Goal: Use online tool/utility: Utilize a website feature to perform a specific function

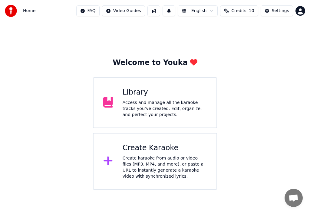
click at [108, 162] on icon at bounding box center [107, 161] width 9 height 9
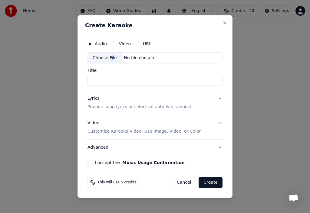
click at [110, 58] on div "Choose File" at bounding box center [105, 58] width 34 height 11
type input "**********"
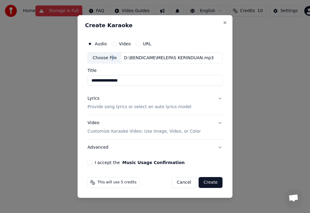
click at [118, 106] on p "Provide song lyrics or select an auto lyrics model" at bounding box center [139, 107] width 104 height 6
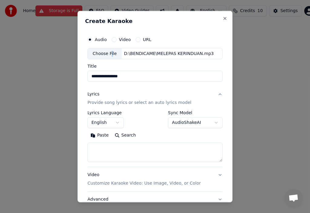
click at [103, 136] on button "Paste" at bounding box center [99, 136] width 24 height 10
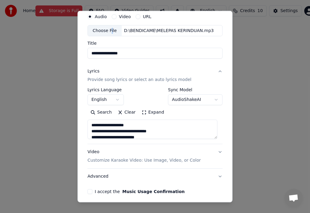
scroll to position [24, 0]
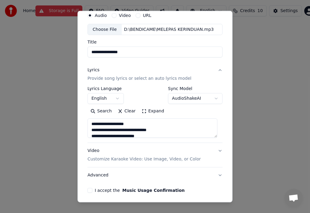
click at [141, 128] on textarea "**********" at bounding box center [152, 128] width 130 height 19
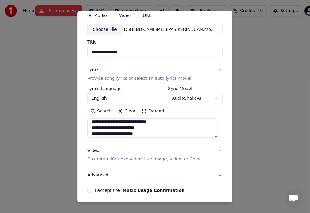
scroll to position [2, 0]
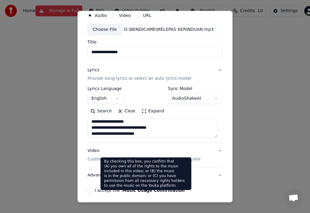
type textarea "**********"
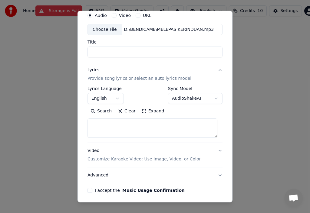
select select
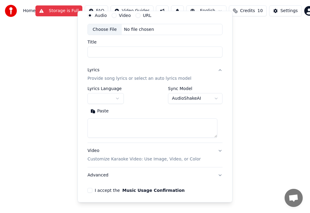
scroll to position [0, 0]
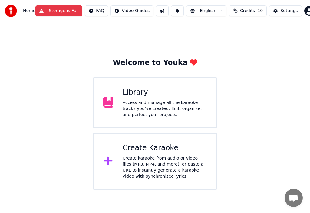
click at [108, 162] on icon at bounding box center [107, 161] width 9 height 9
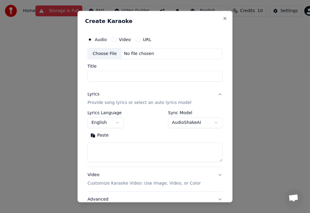
click at [109, 53] on div "Choose File" at bounding box center [105, 53] width 34 height 11
type input "**********"
click at [110, 104] on p "Provide song lyrics or select an auto lyrics model" at bounding box center [139, 103] width 104 height 6
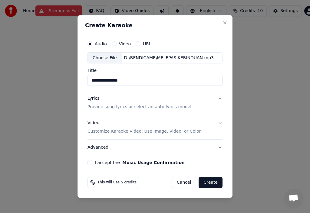
click at [107, 108] on p "Provide song lyrics or select an auto lyrics model" at bounding box center [139, 107] width 104 height 6
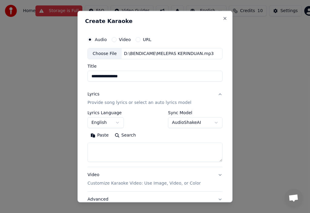
click at [98, 136] on button "Paste" at bounding box center [99, 136] width 24 height 10
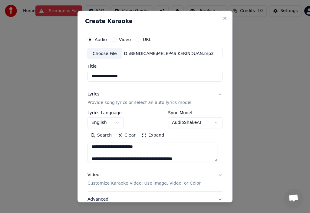
scroll to position [30, 0]
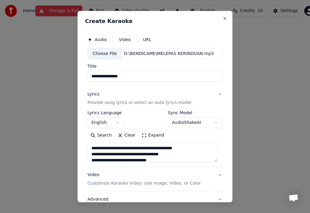
click at [195, 149] on textarea "**********" at bounding box center [152, 152] width 130 height 19
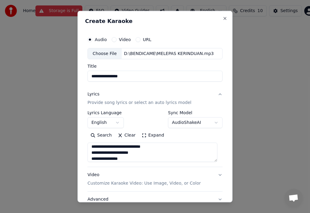
scroll to position [207, 0]
type textarea "**********"
click at [151, 183] on p "Customize Karaoke Video: Use Image, Video, or Color" at bounding box center [143, 184] width 113 height 6
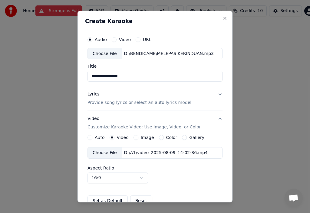
click at [147, 136] on label "Image" at bounding box center [147, 138] width 13 height 4
click at [138, 136] on button "Image" at bounding box center [135, 137] width 5 height 5
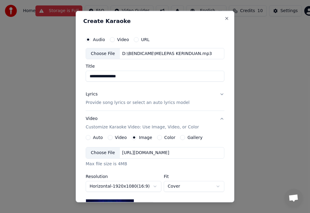
click at [106, 152] on div "Choose File" at bounding box center [103, 153] width 34 height 11
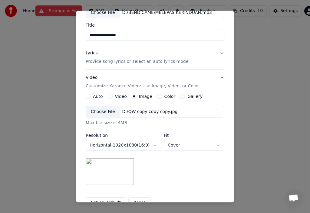
scroll to position [91, 0]
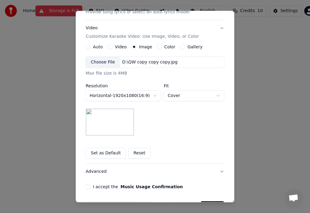
click at [103, 62] on div "Choose File" at bounding box center [103, 62] width 34 height 11
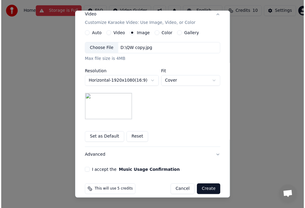
scroll to position [110, 0]
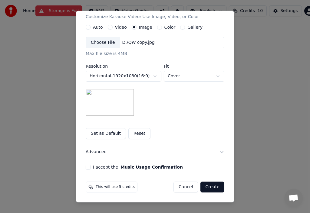
click at [87, 164] on div "**********" at bounding box center [154, 46] width 143 height 252
click at [87, 166] on button "I accept the Music Usage Confirmation" at bounding box center [88, 167] width 5 height 5
click at [213, 185] on button "Create" at bounding box center [212, 187] width 24 height 11
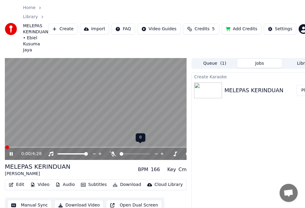
click at [113, 152] on icon at bounding box center [113, 154] width 6 height 5
click at [12, 152] on icon at bounding box center [17, 154] width 14 height 5
click at [11, 152] on icon at bounding box center [13, 154] width 4 height 4
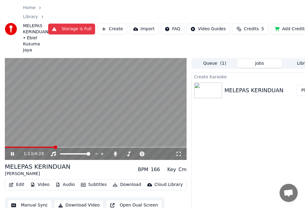
click at [80, 205] on button "Download Video" at bounding box center [78, 205] width 49 height 11
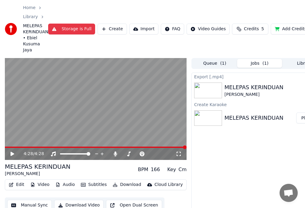
click at [13, 154] on icon at bounding box center [13, 154] width 4 height 4
click at [303, 89] on button "Show" at bounding box center [304, 90] width 22 height 11
